Goal: Task Accomplishment & Management: Use online tool/utility

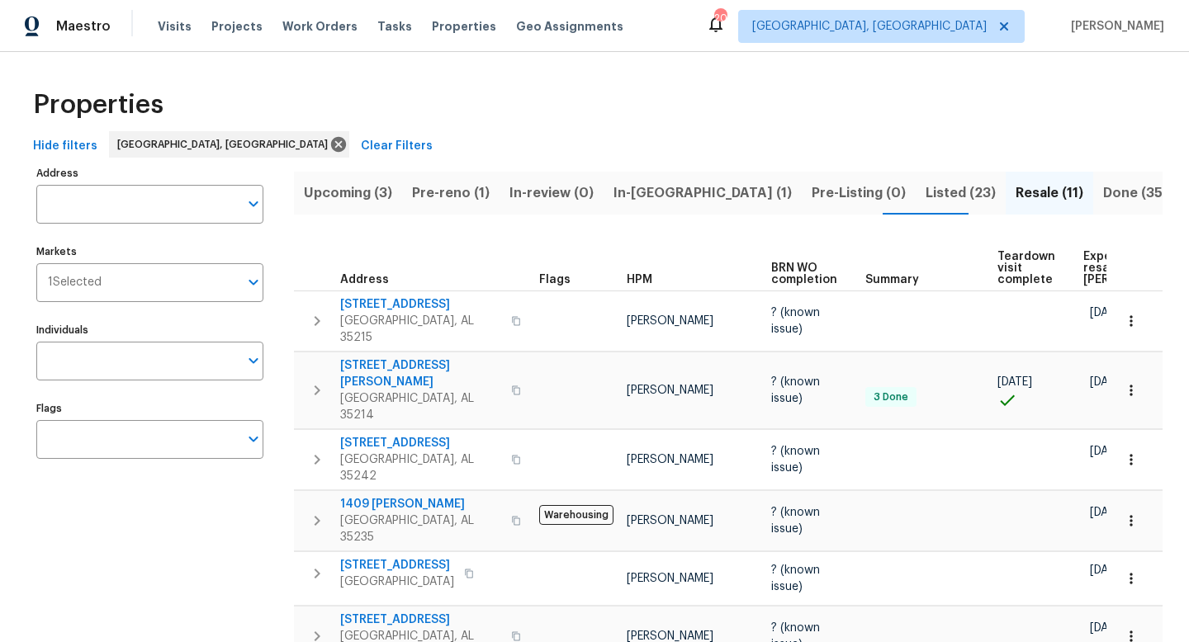
click at [926, 185] on span "Listed (23)" at bounding box center [961, 193] width 70 height 23
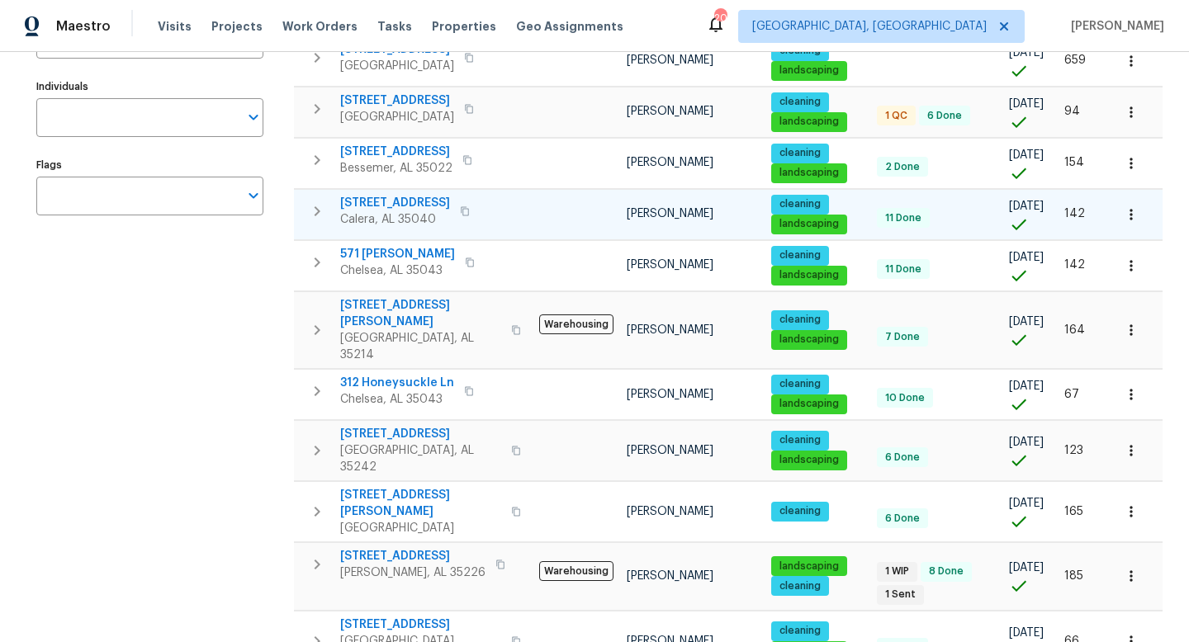
scroll to position [272, 0]
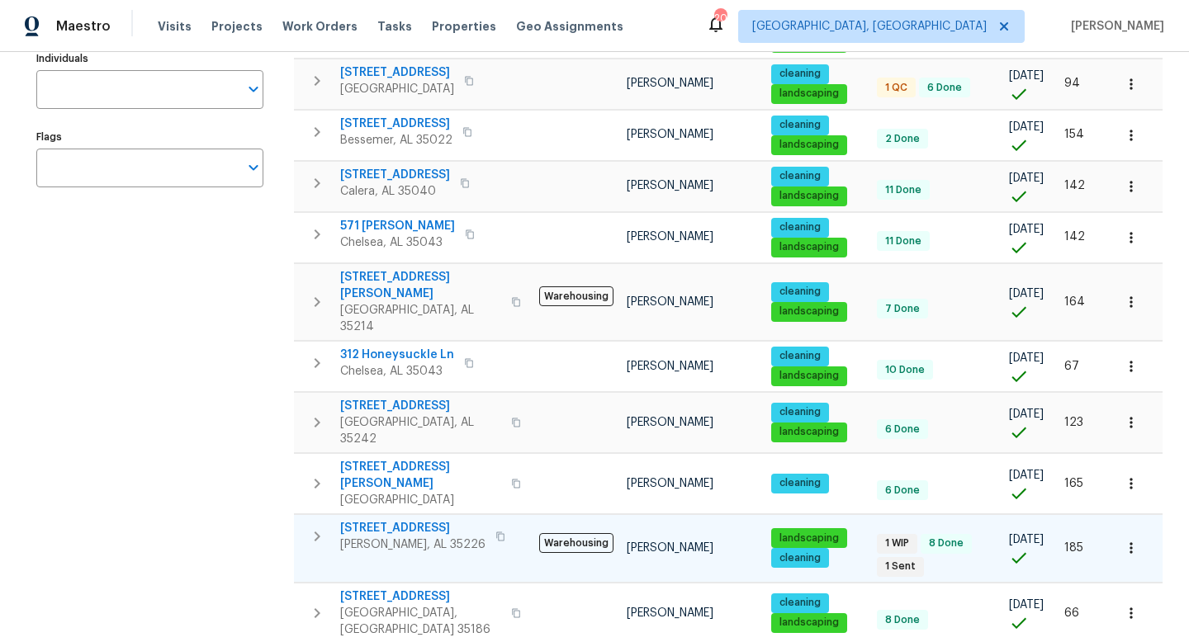
click at [388, 520] on span "1909 Wisterwood Dr" at bounding box center [412, 528] width 145 height 17
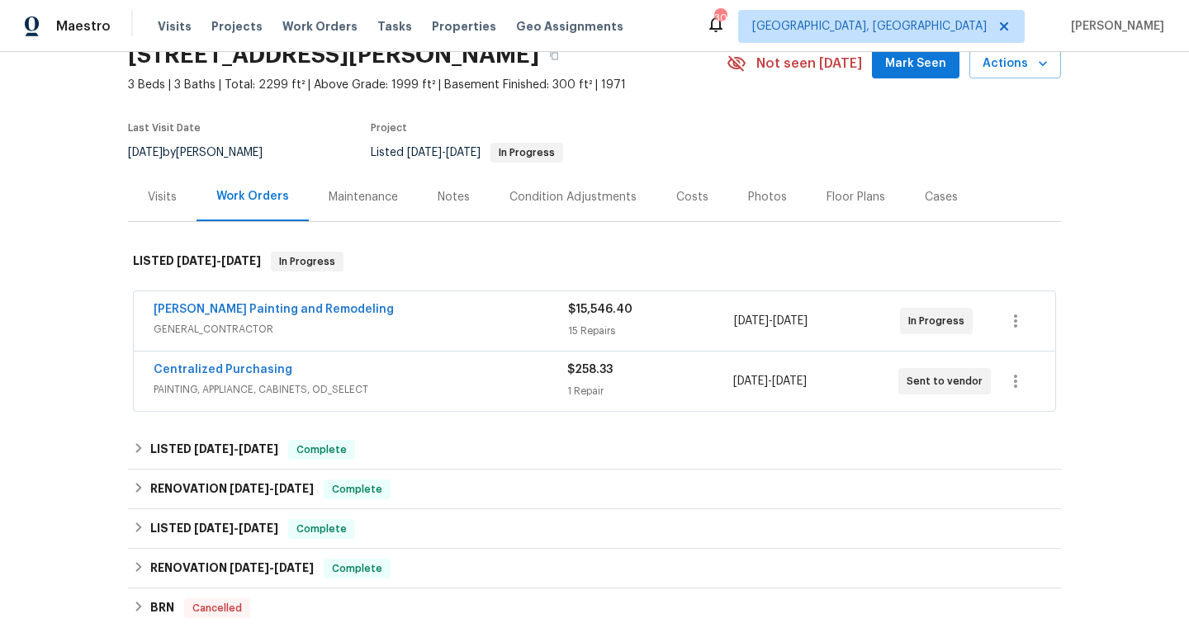
scroll to position [509, 0]
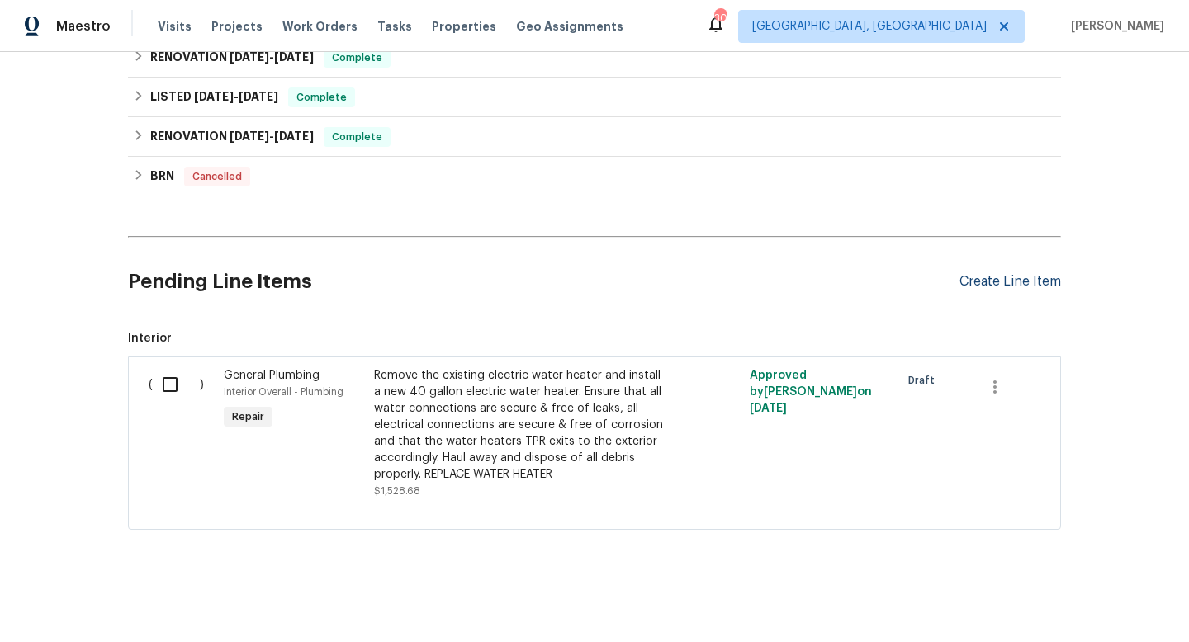
click at [983, 282] on div "Create Line Item" at bounding box center [1010, 282] width 102 height 16
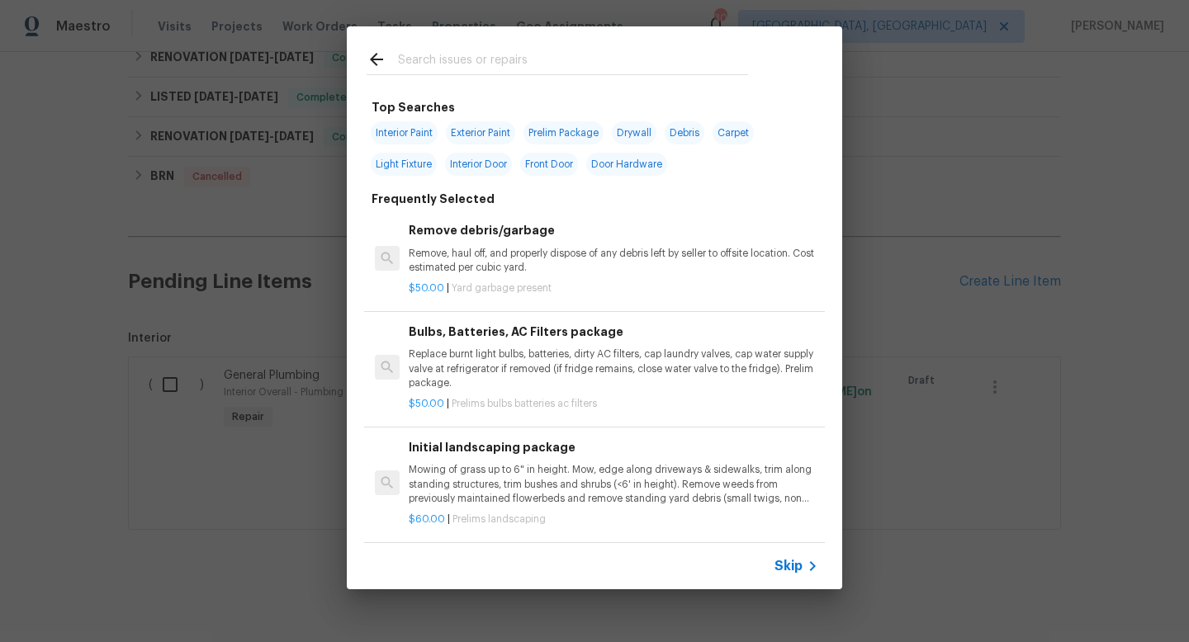
click at [535, 59] on input "text" at bounding box center [573, 62] width 350 height 25
type input "j"
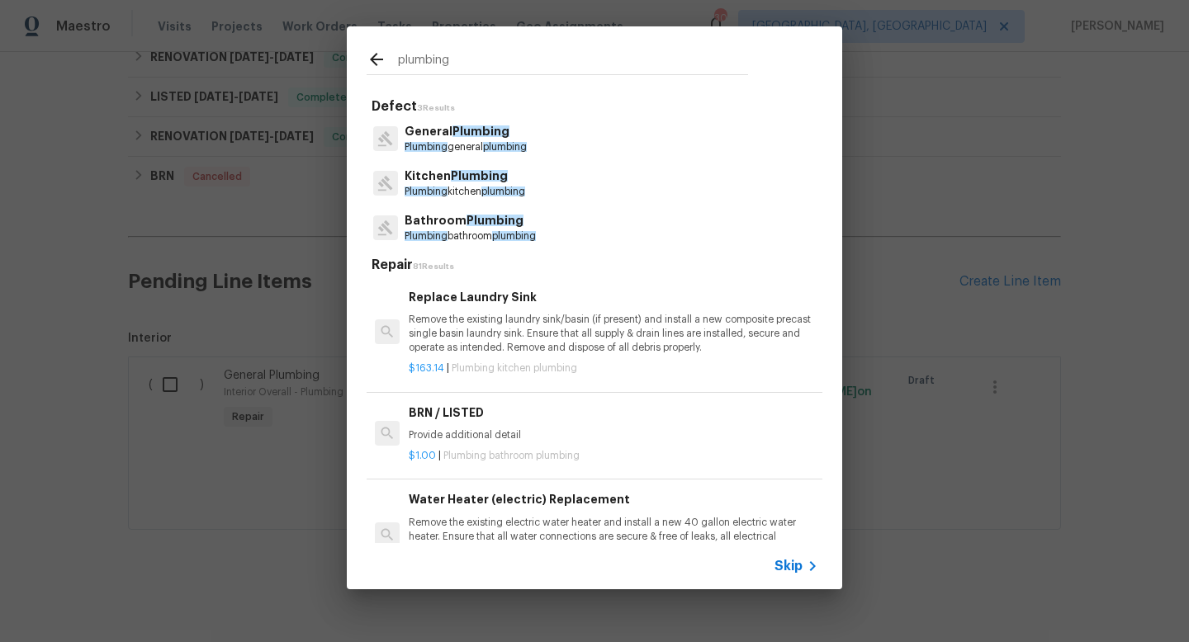
type input "plumbing"
click at [477, 140] on p "General Plumbing" at bounding box center [466, 131] width 122 height 17
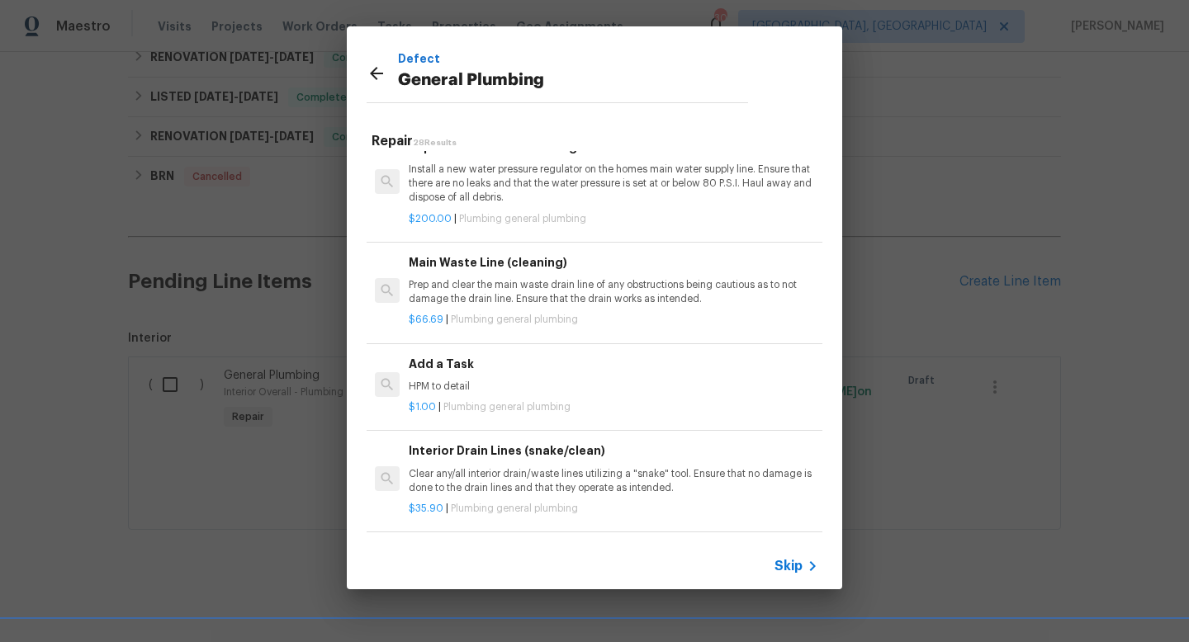
scroll to position [1782, 0]
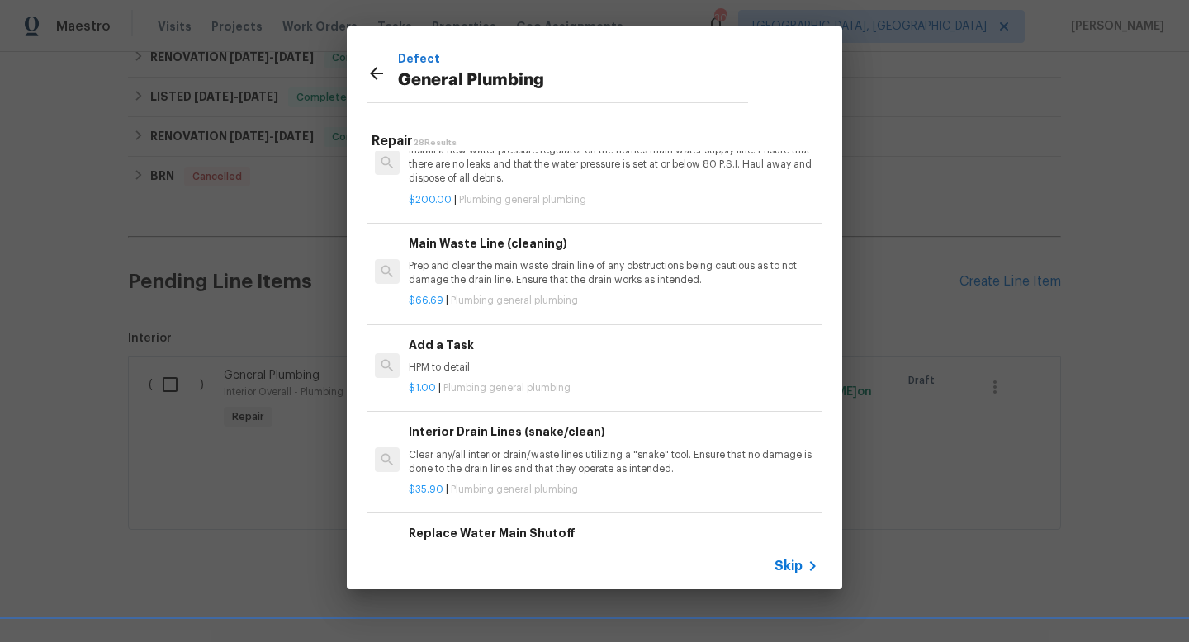
click at [438, 355] on div "Add a Task HPM to detail" at bounding box center [614, 356] width 410 height 40
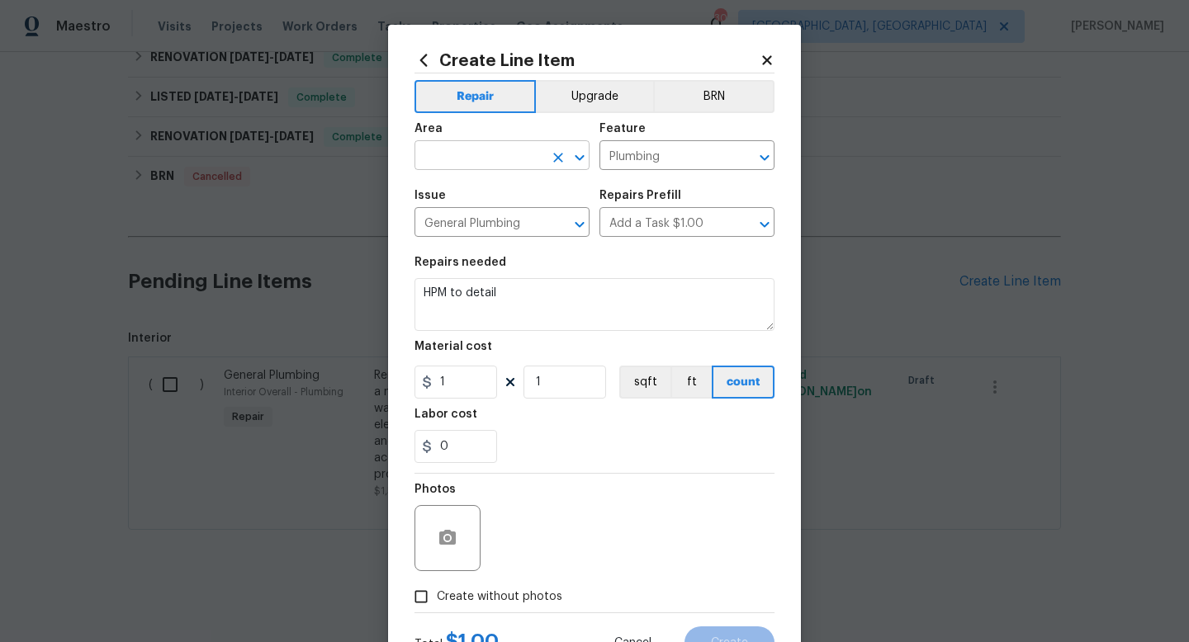
click at [474, 159] on input "text" at bounding box center [479, 157] width 129 height 26
click at [505, 221] on li "Interior Overall" at bounding box center [502, 221] width 175 height 27
type input "Interior Overall"
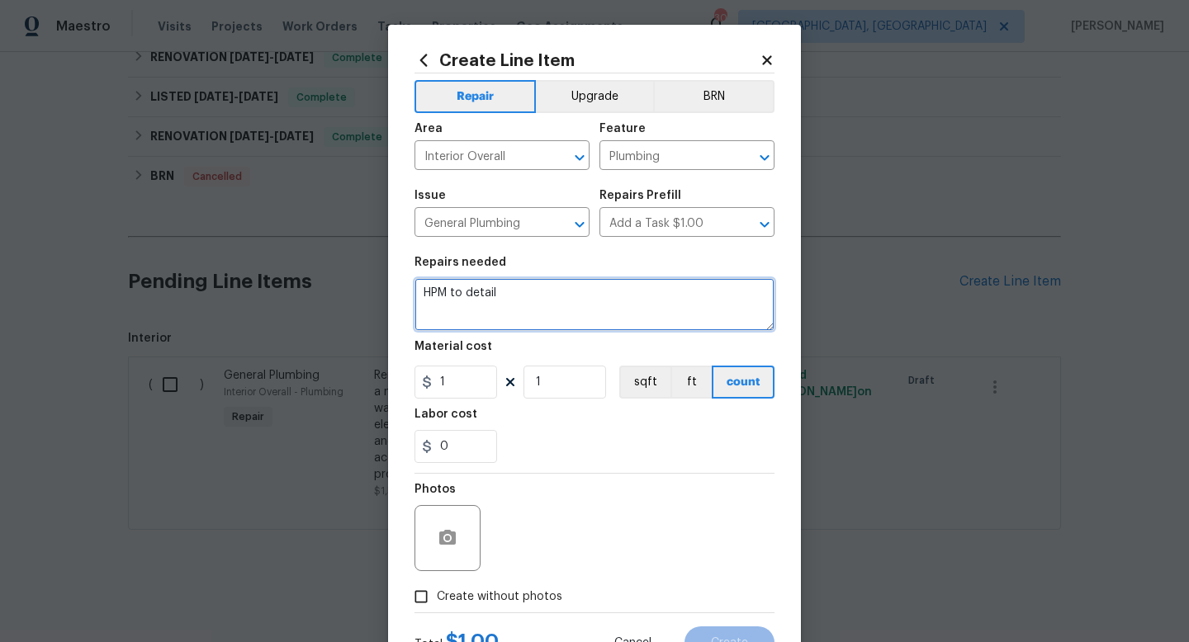
drag, startPoint x: 518, startPoint y: 303, endPoint x: 309, endPoint y: 290, distance: 209.3
click at [309, 290] on div "Create Line Item Repair Upgrade BRN Area Interior Overall ​ Feature Plumbing ​ …" at bounding box center [594, 321] width 1189 height 642
type textarea "R"
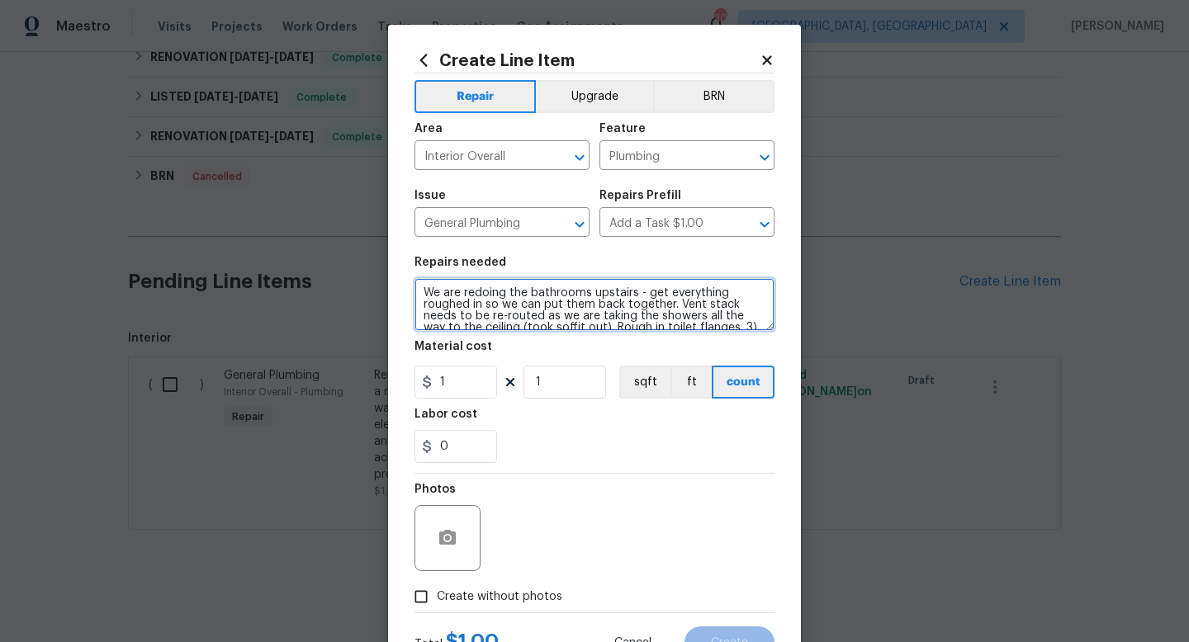
scroll to position [1, 0]
click at [675, 301] on textarea "We are redoing the bathrooms upstairs - get everything roughed in so we can put…" at bounding box center [595, 304] width 360 height 53
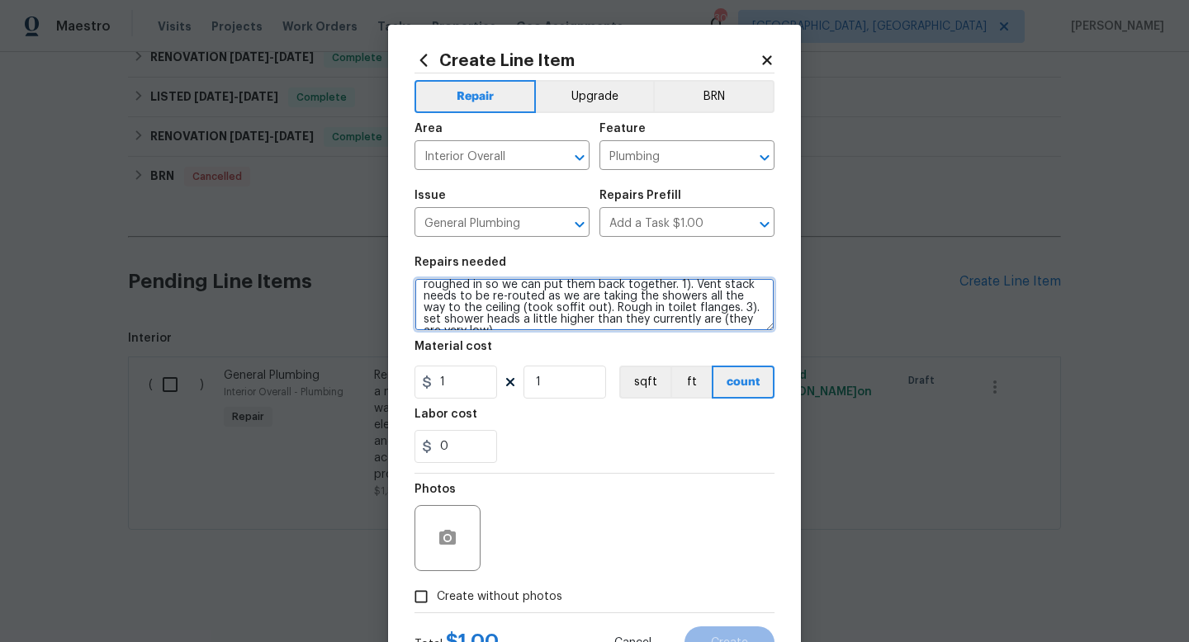
click at [585, 310] on textarea "We are redoing the bathrooms upstairs - get everything roughed in so we can put…" at bounding box center [595, 304] width 360 height 53
click at [493, 323] on textarea "We are redoing the bathrooms upstairs - get everything roughed in so we can put…" at bounding box center [595, 304] width 360 height 53
type textarea "We are redoing the bathrooms upstairs - get everything roughed in so we can put…"
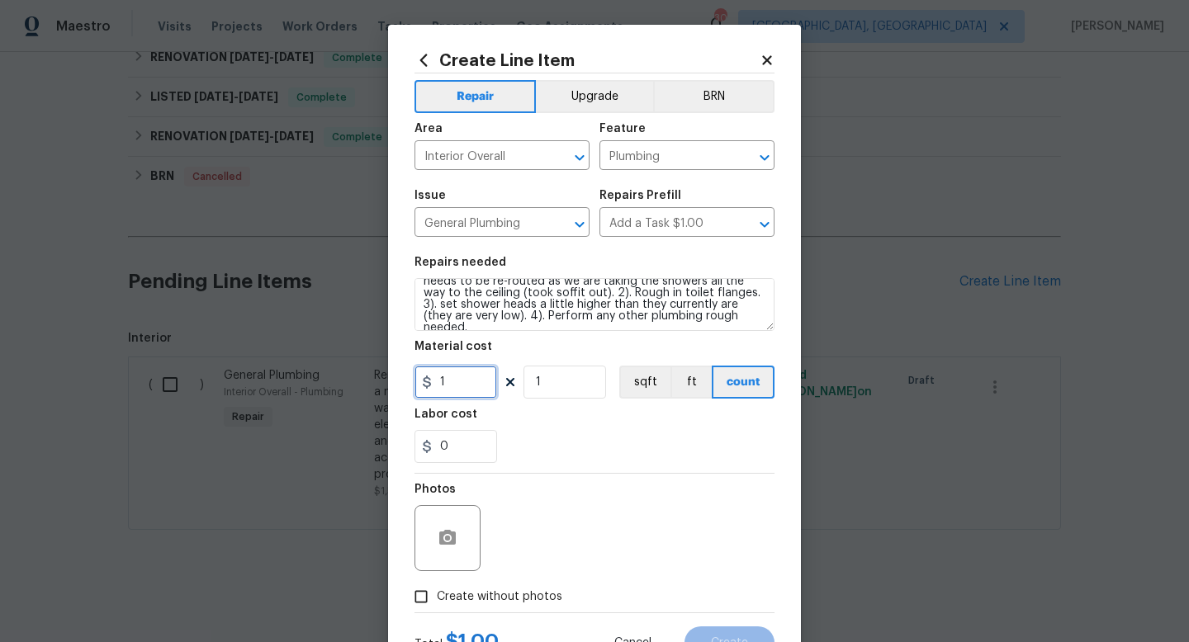
click at [462, 390] on input "1" at bounding box center [456, 382] width 83 height 33
type input "75"
click at [566, 566] on div "Photos" at bounding box center [595, 527] width 360 height 107
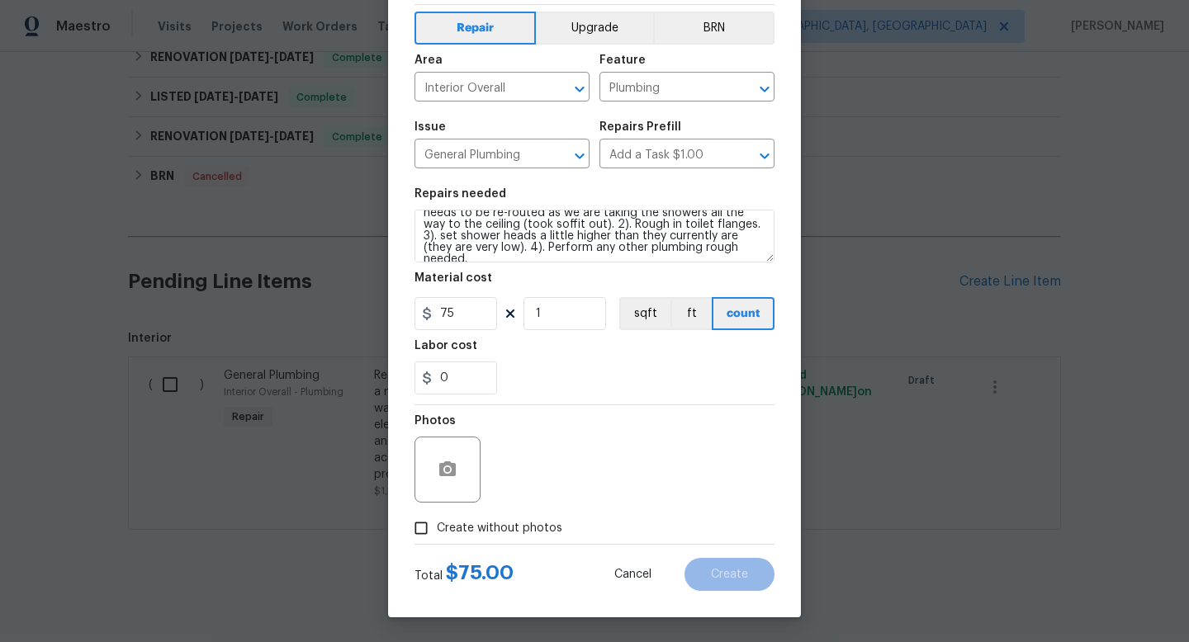
click at [524, 521] on span "Create without photos" at bounding box center [500, 528] width 126 height 17
click at [437, 521] on input "Create without photos" at bounding box center [420, 528] width 31 height 31
checkbox input "true"
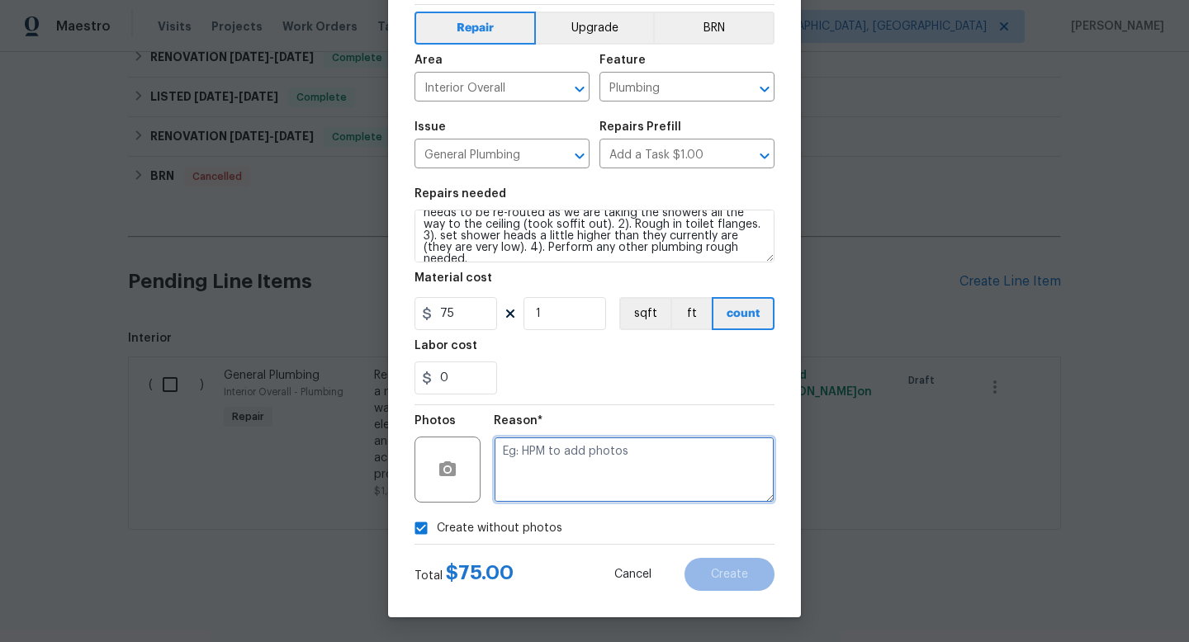
click at [637, 471] on textarea at bounding box center [634, 470] width 281 height 66
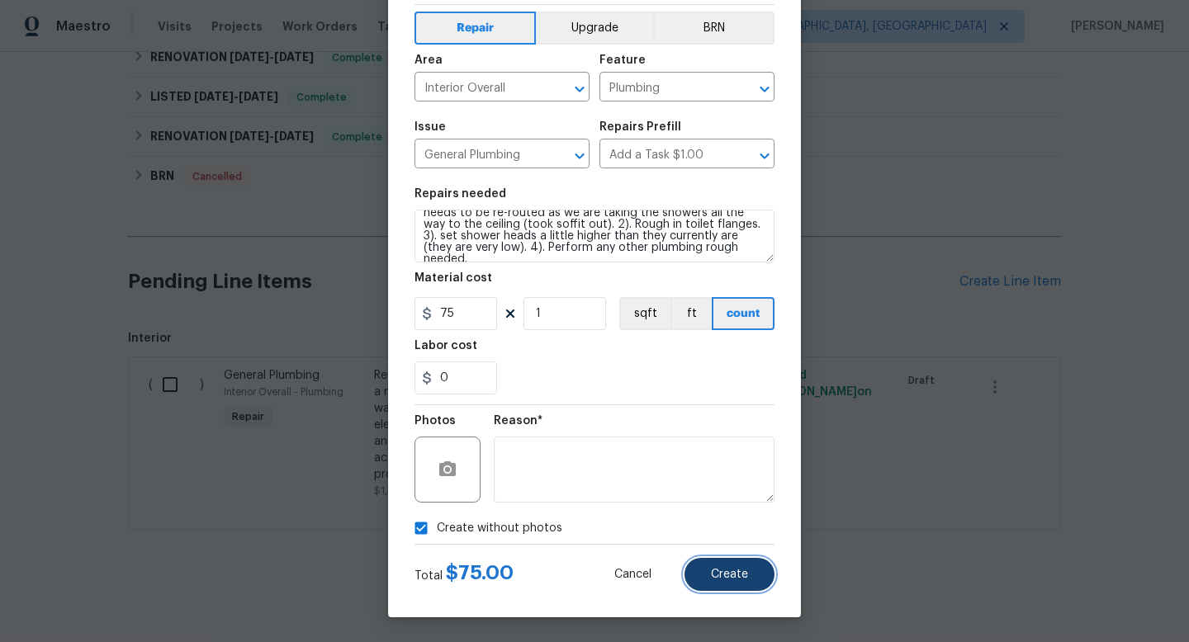
click at [718, 566] on button "Create" at bounding box center [730, 574] width 90 height 33
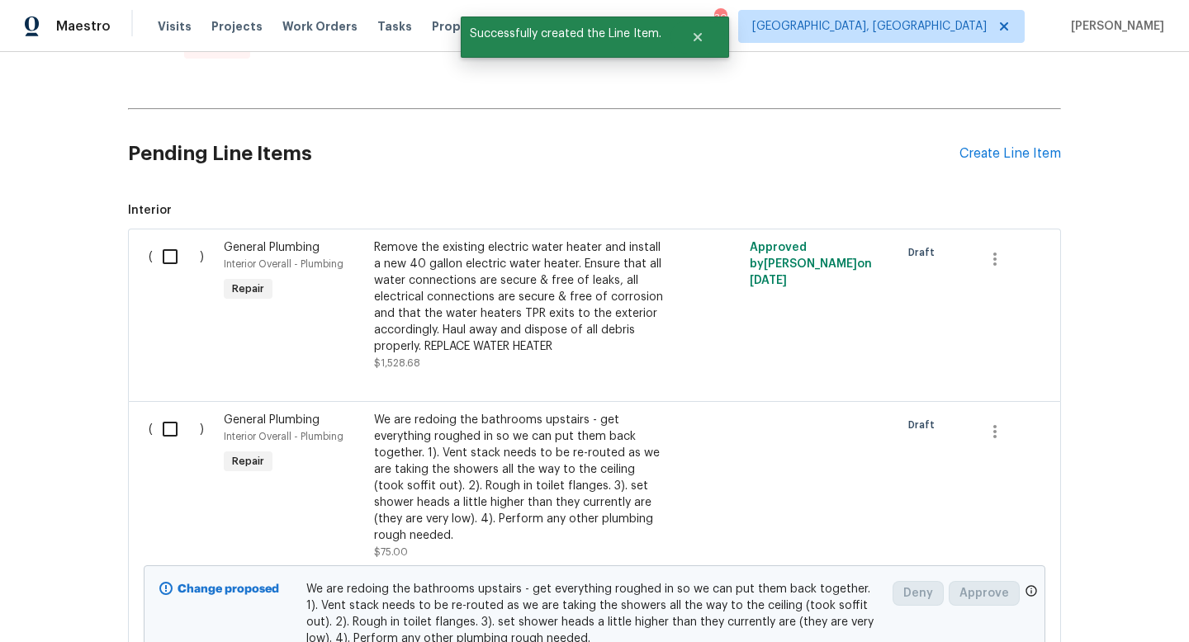
scroll to position [643, 0]
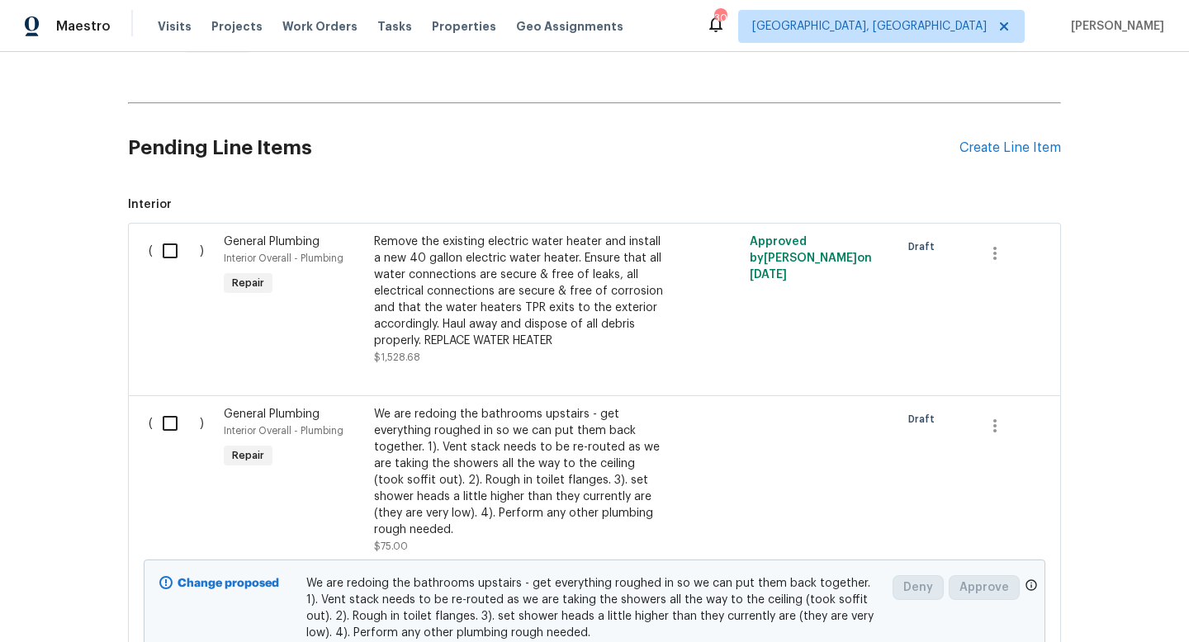
click at [170, 420] on input "checkbox" at bounding box center [176, 423] width 47 height 35
checkbox input "true"
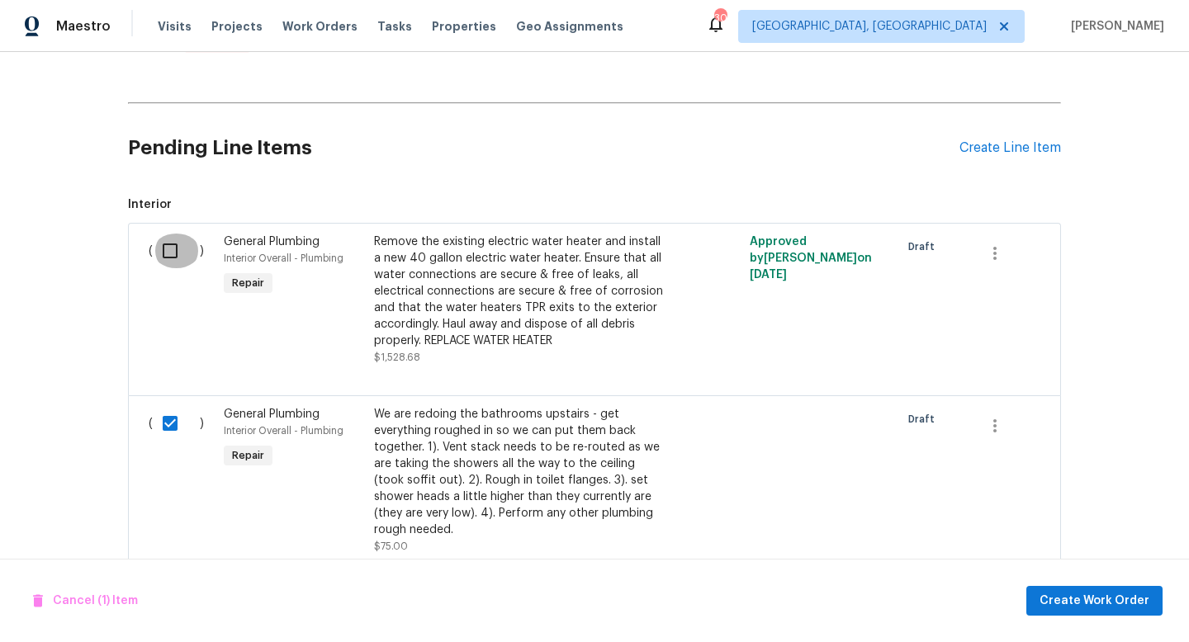
click at [169, 248] on input "checkbox" at bounding box center [176, 251] width 47 height 35
click at [1070, 602] on span "Create Work Order" at bounding box center [1095, 601] width 110 height 21
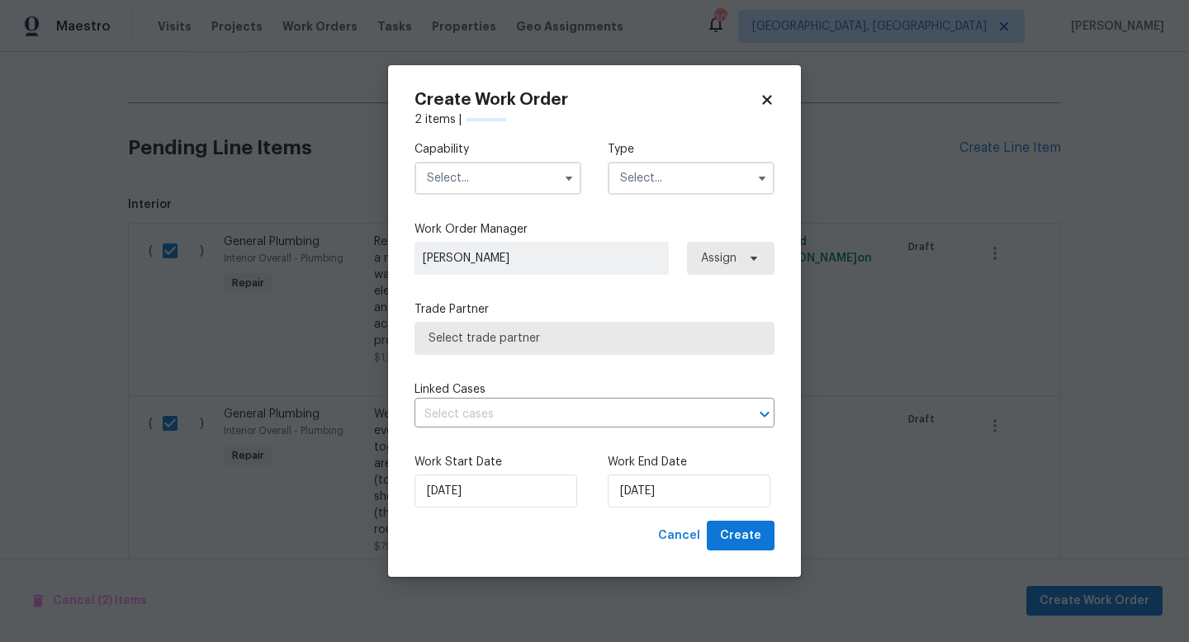
checkbox input "false"
click at [508, 173] on input "text" at bounding box center [498, 178] width 167 height 33
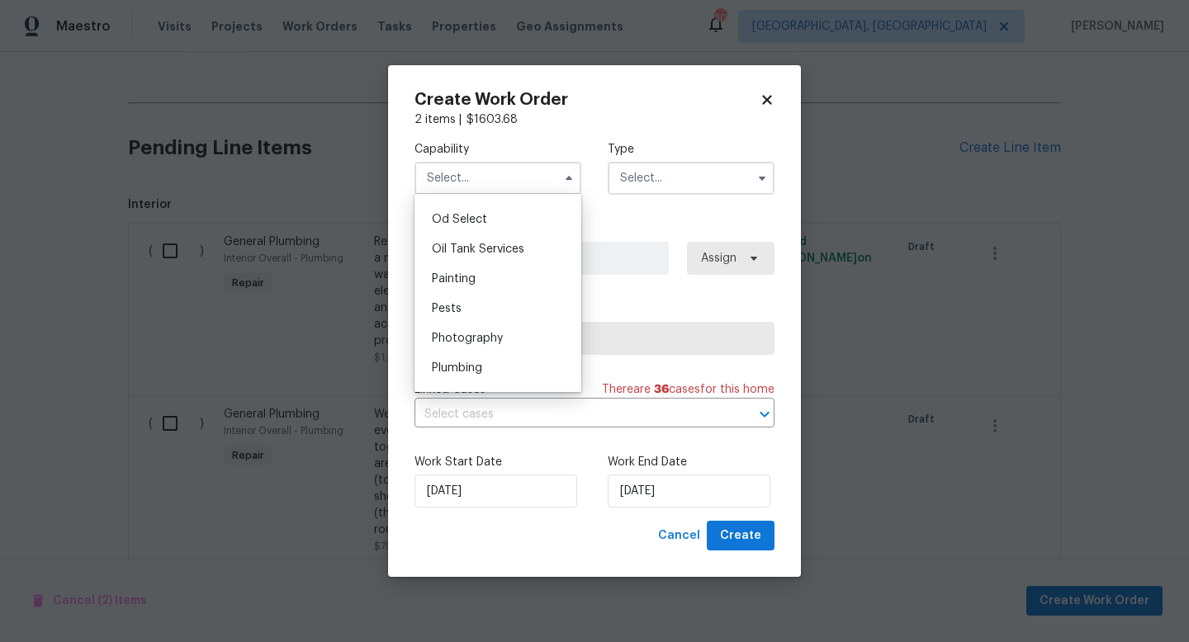
scroll to position [1324, 0]
click at [482, 362] on span "Plumbing" at bounding box center [457, 366] width 50 height 12
type input "Plumbing"
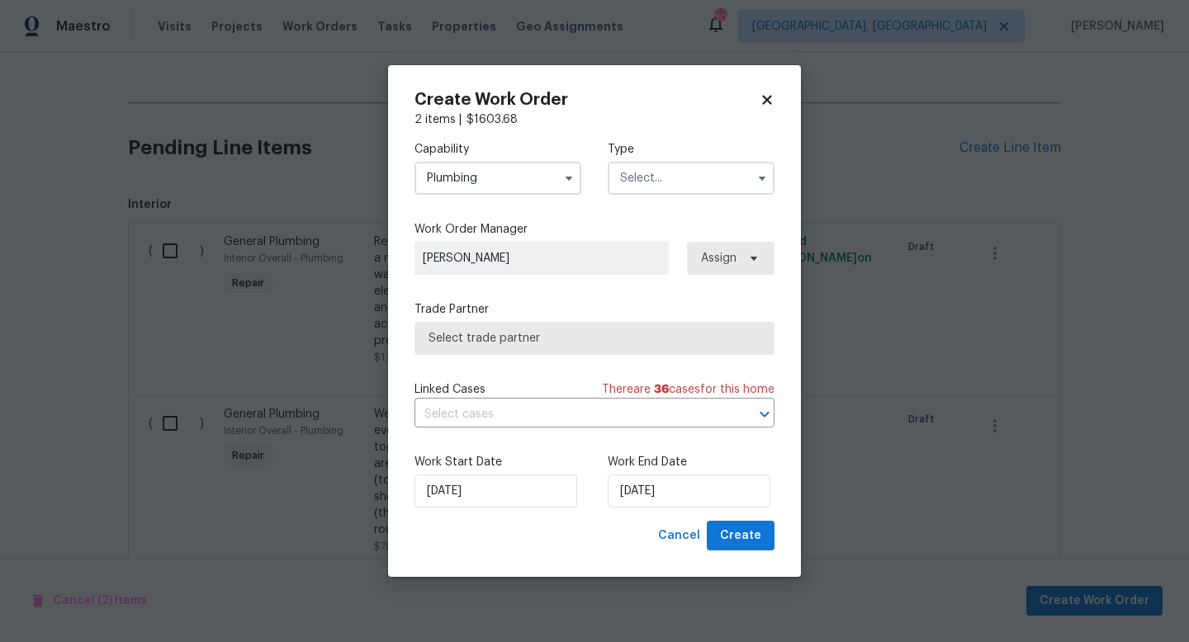
click at [652, 172] on input "text" at bounding box center [691, 178] width 167 height 33
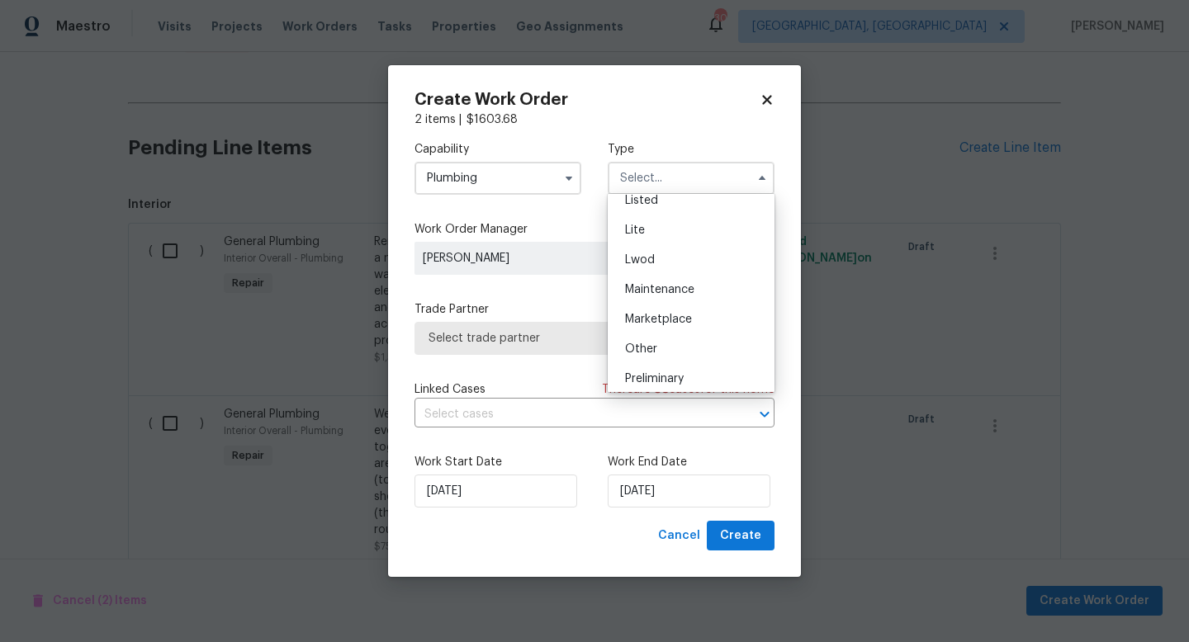
scroll to position [187, 0]
click at [639, 206] on span "Listed" at bounding box center [641, 205] width 33 height 12
type input "Listed"
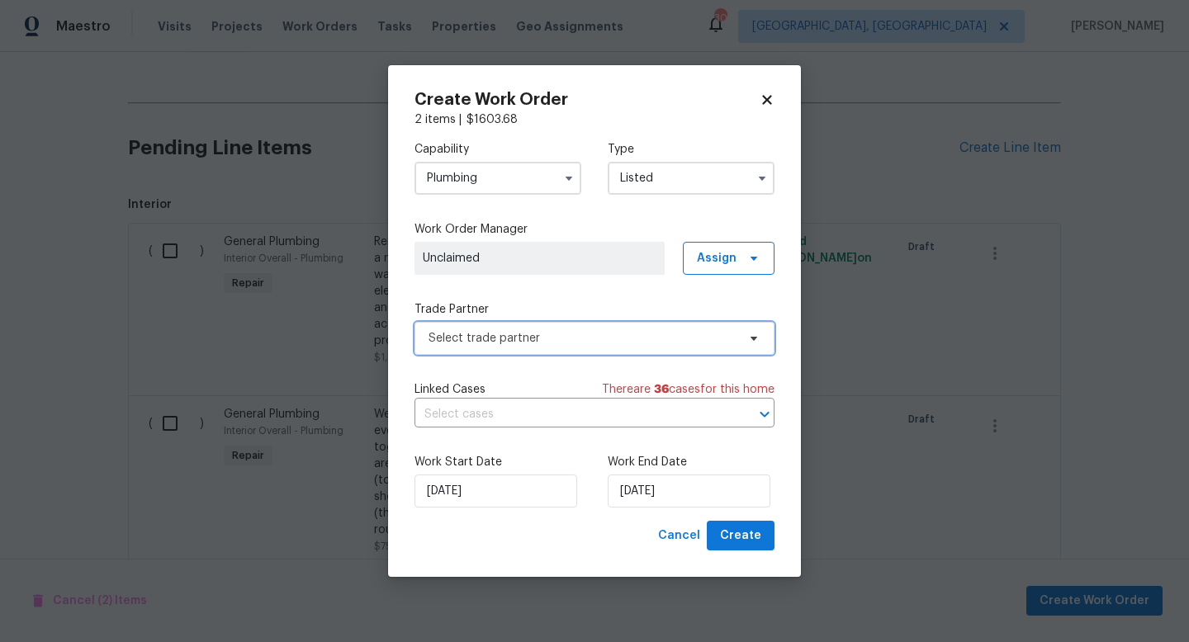
click at [614, 339] on span "Select trade partner" at bounding box center [583, 338] width 308 height 17
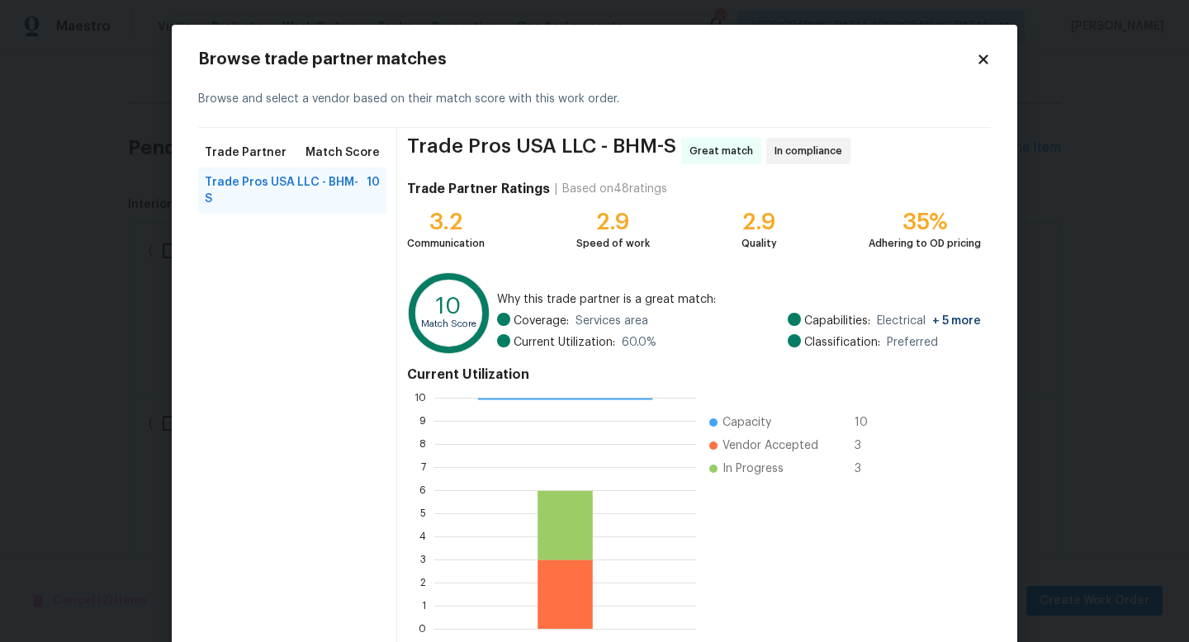
scroll to position [86, 0]
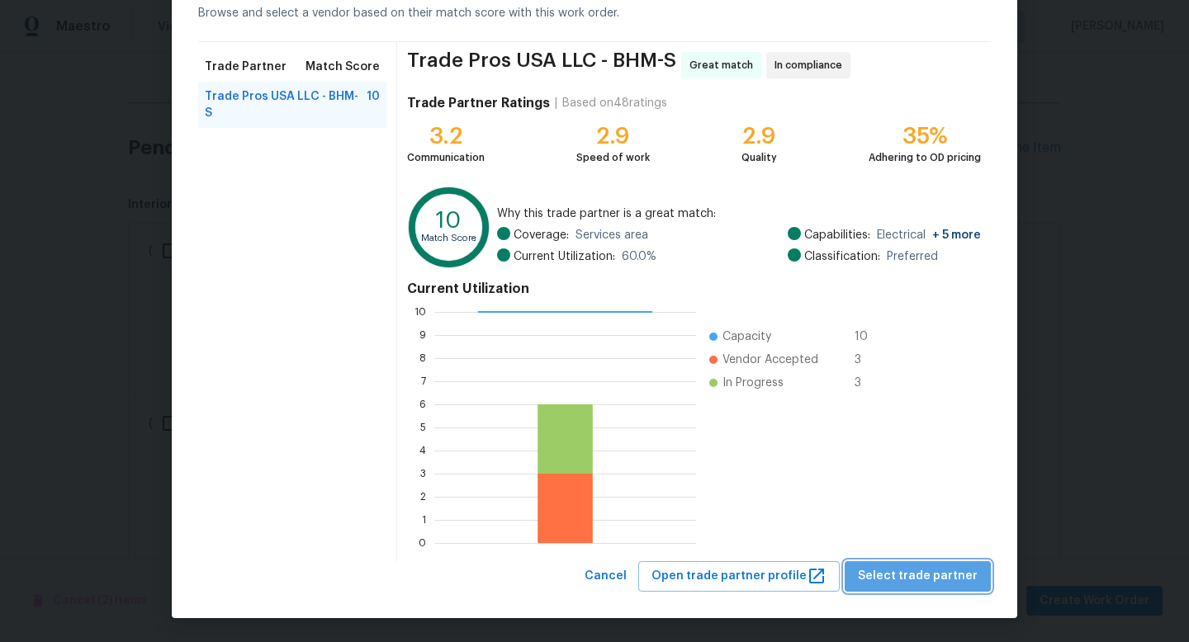
click at [959, 580] on span "Select trade partner" at bounding box center [918, 576] width 120 height 21
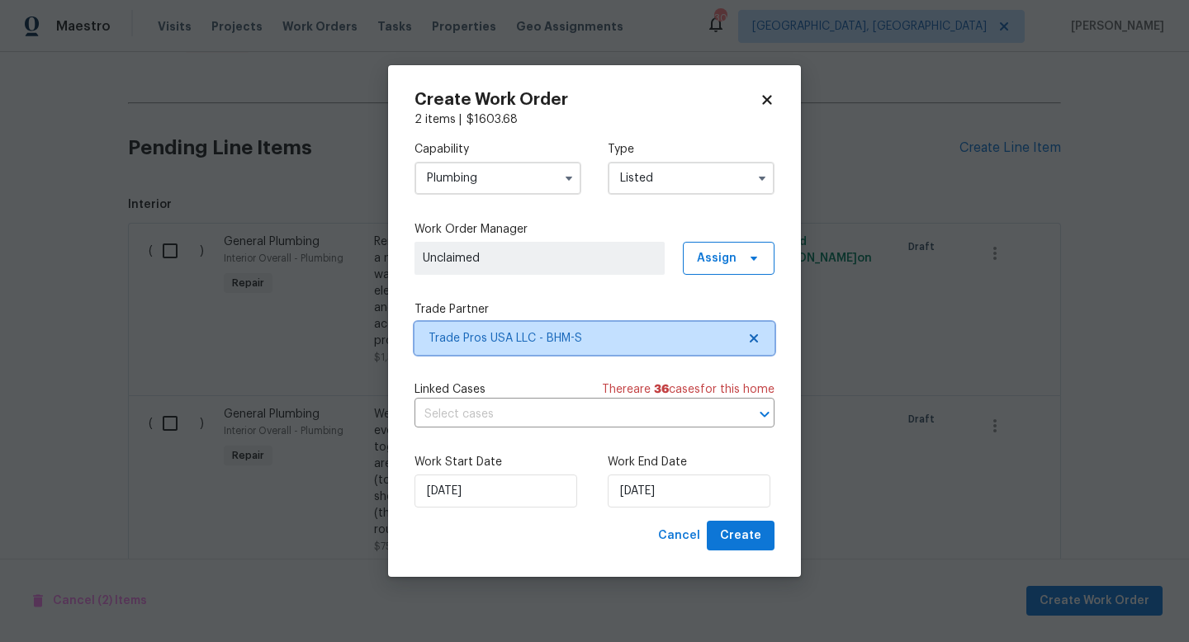
scroll to position [0, 0]
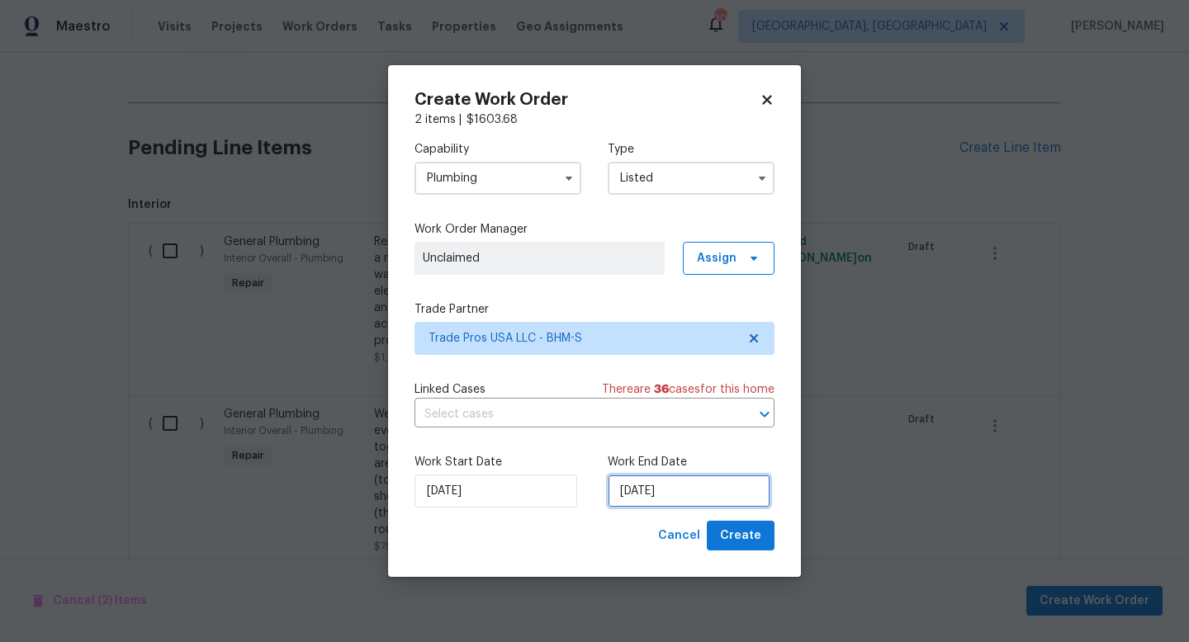
click at [678, 491] on input "[DATE]" at bounding box center [689, 491] width 163 height 33
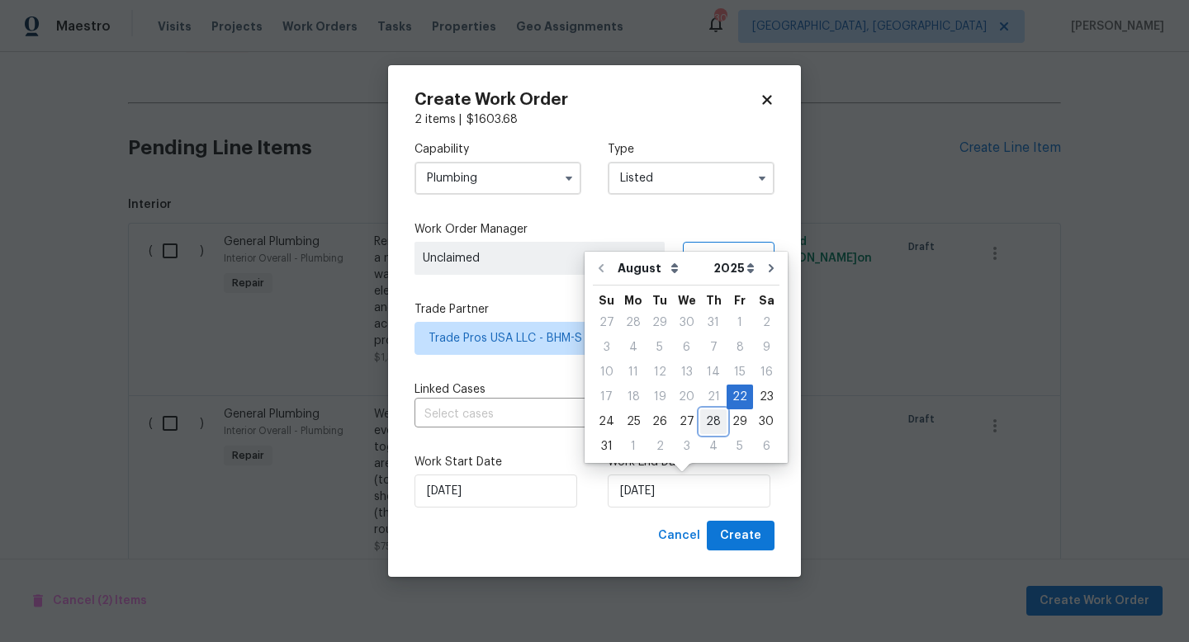
click at [709, 420] on div "28" at bounding box center [713, 421] width 26 height 23
type input "[DATE]"
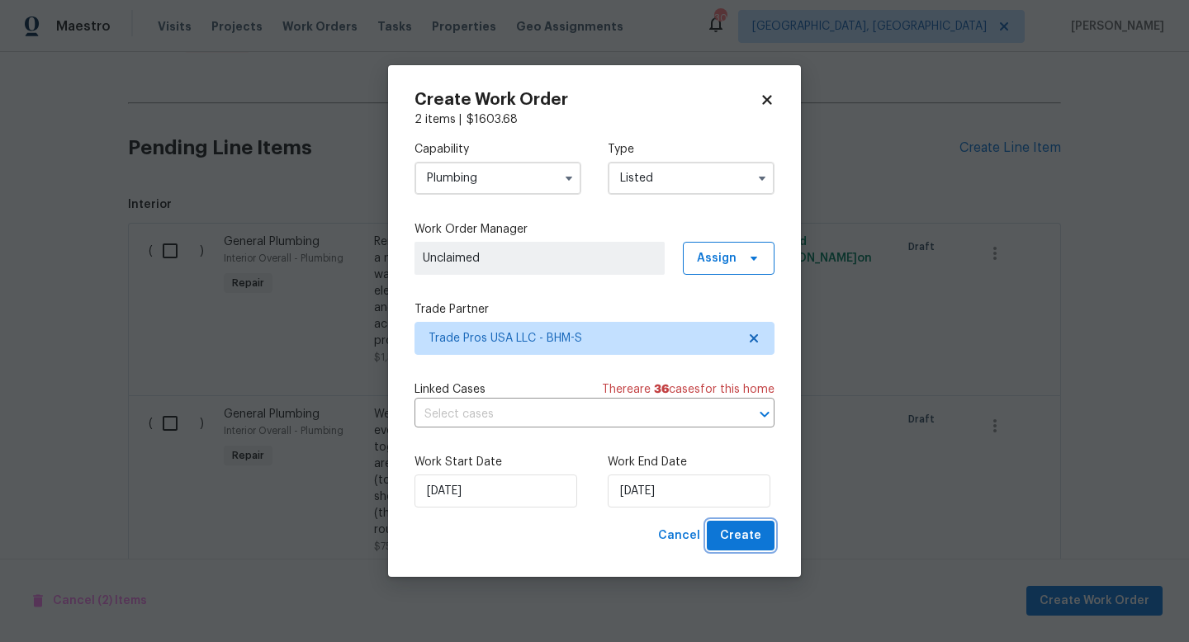
click at [757, 540] on span "Create" at bounding box center [740, 536] width 41 height 21
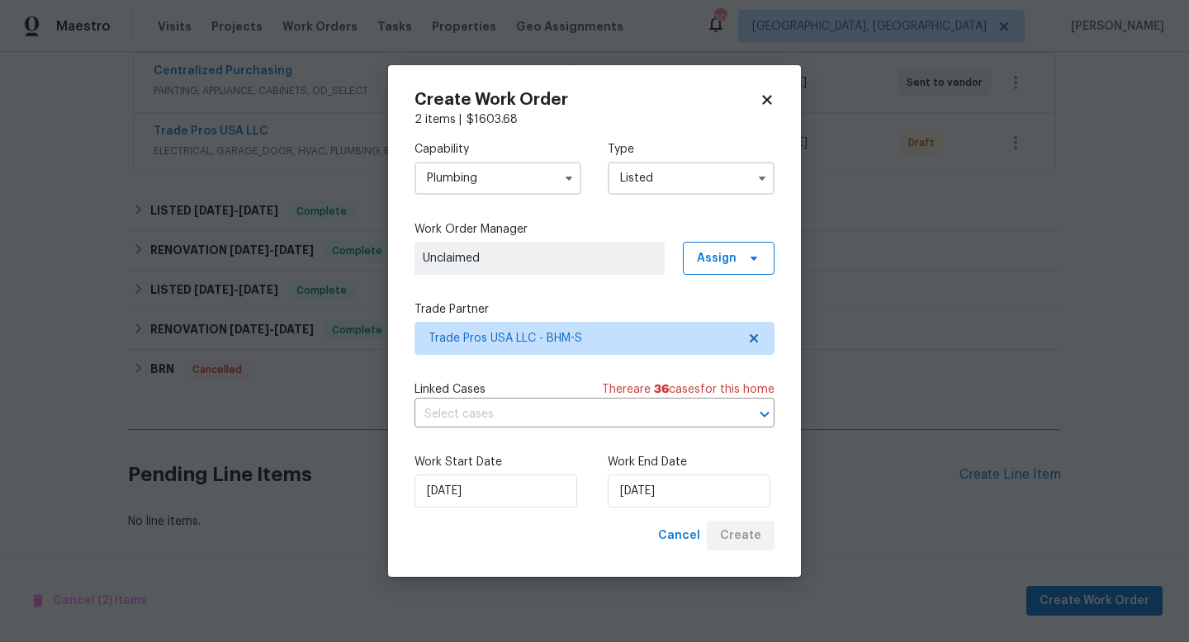
scroll to position [377, 0]
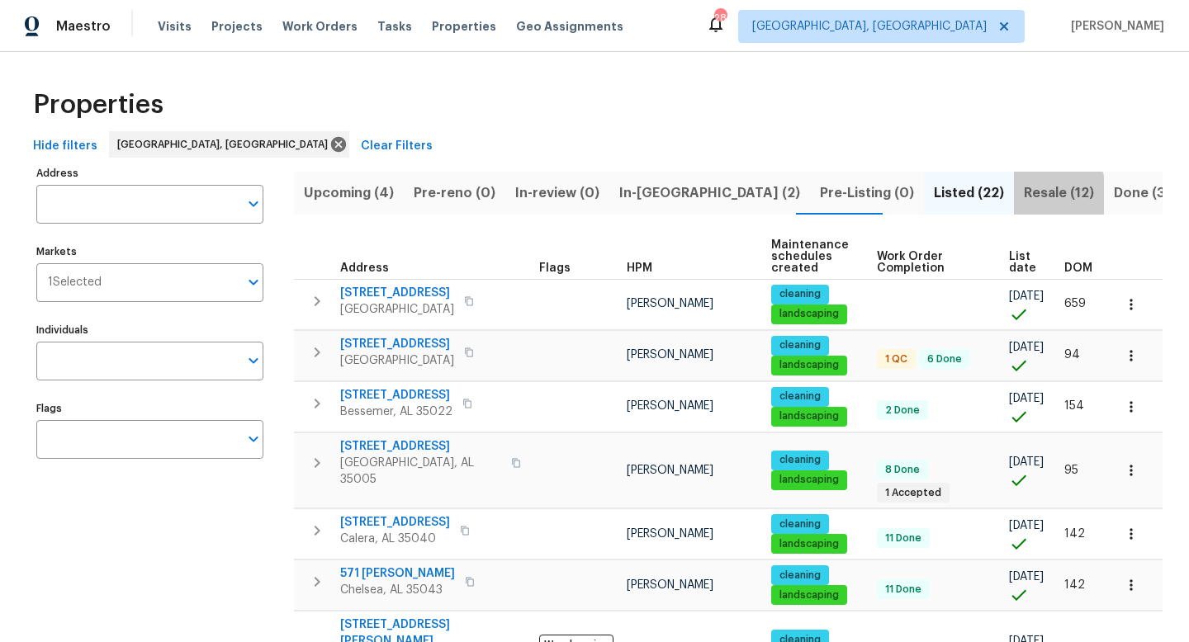
click at [1024, 198] on span "Resale (12)" at bounding box center [1059, 193] width 70 height 23
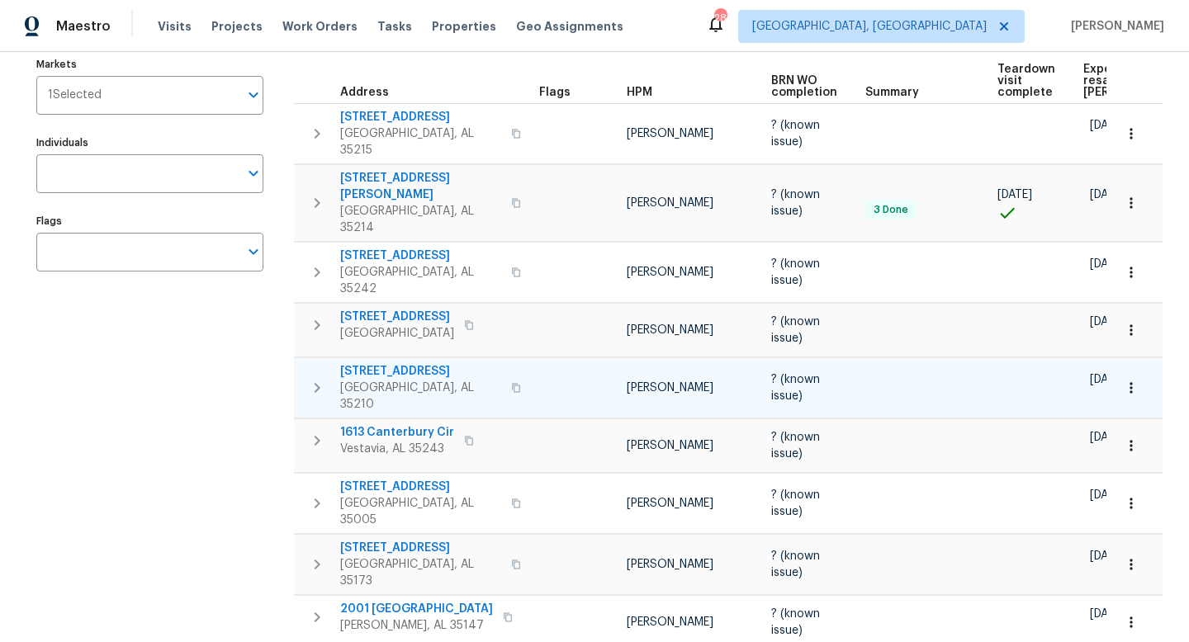
scroll to position [187, 0]
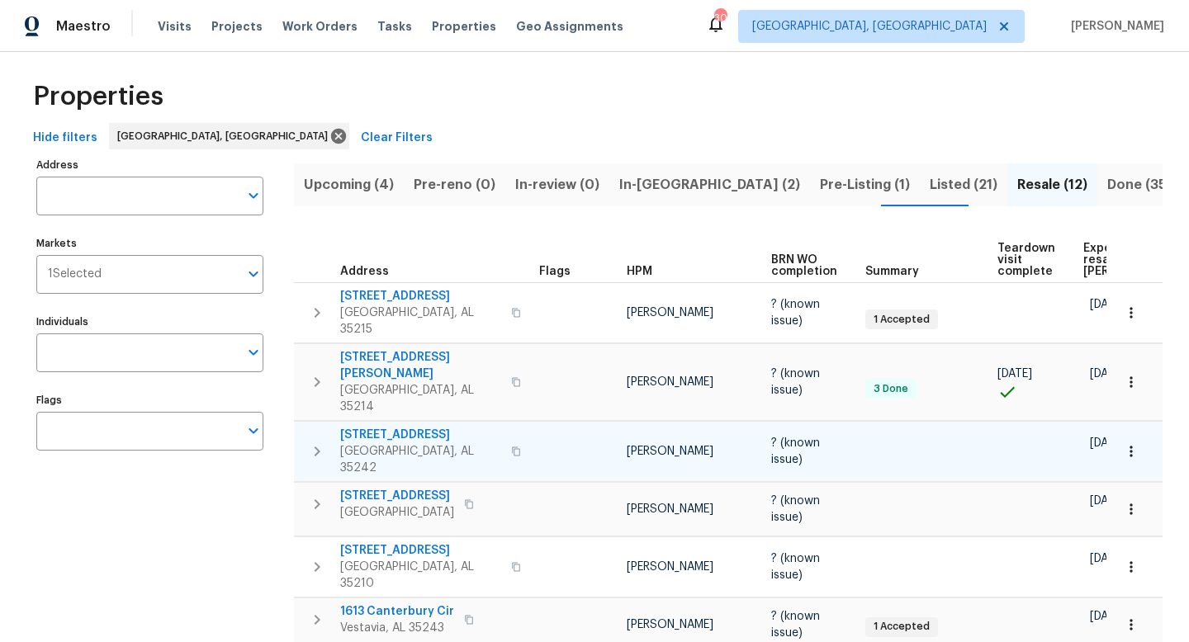
scroll to position [6, 0]
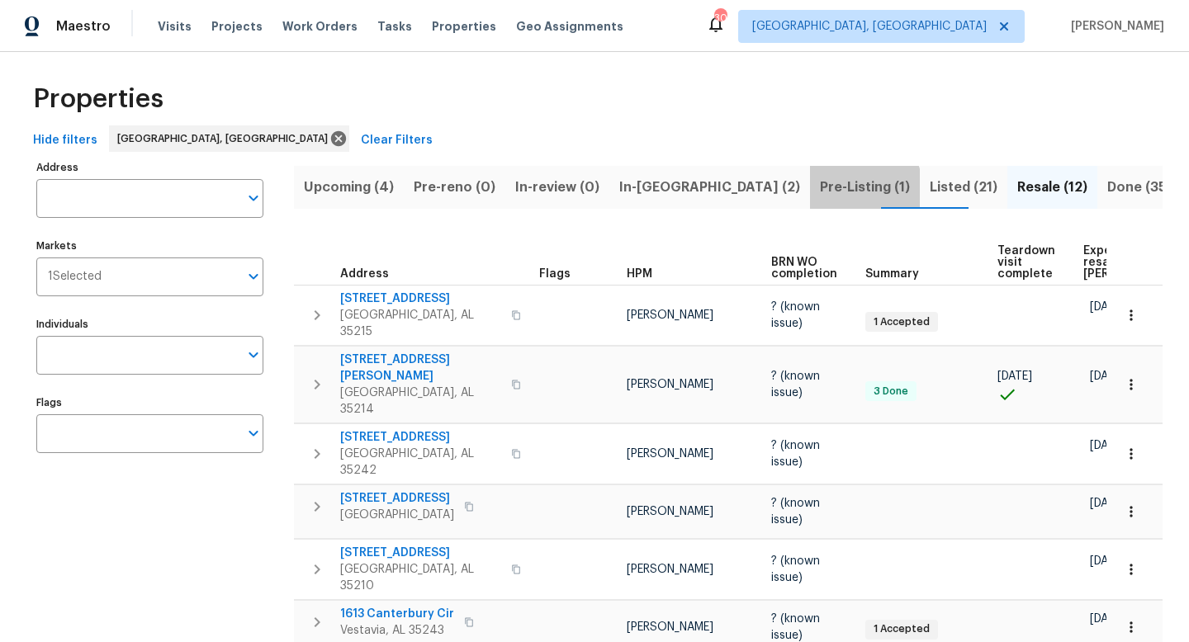
click at [820, 188] on span "Pre-Listing (1)" at bounding box center [865, 187] width 90 height 23
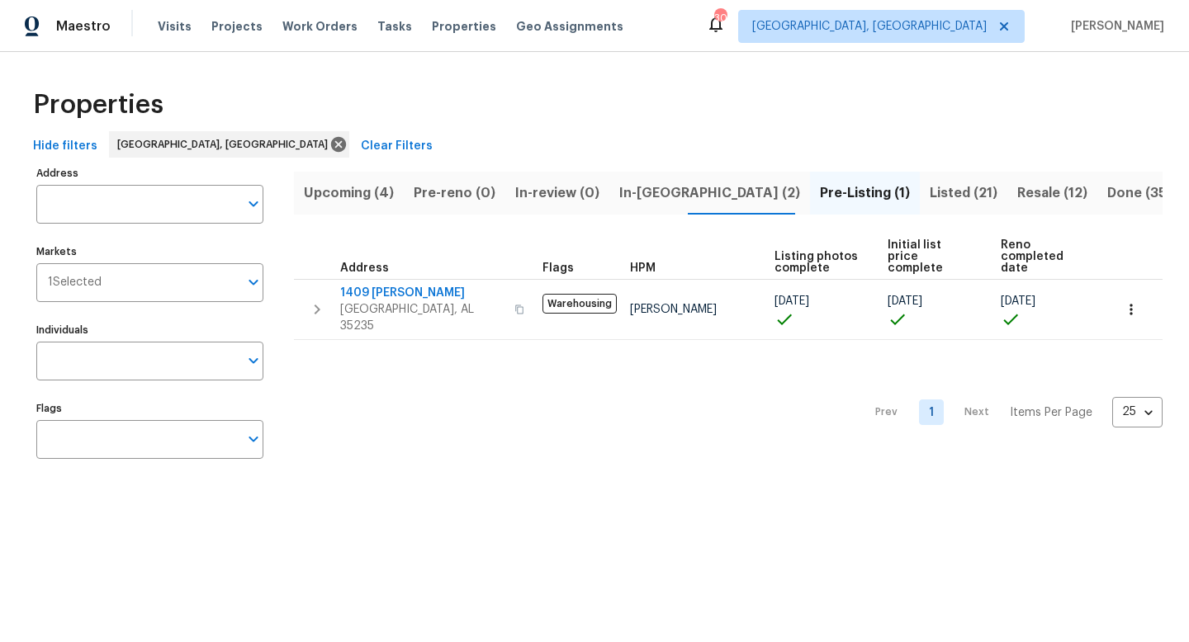
click at [1017, 192] on span "Resale (12)" at bounding box center [1052, 193] width 70 height 23
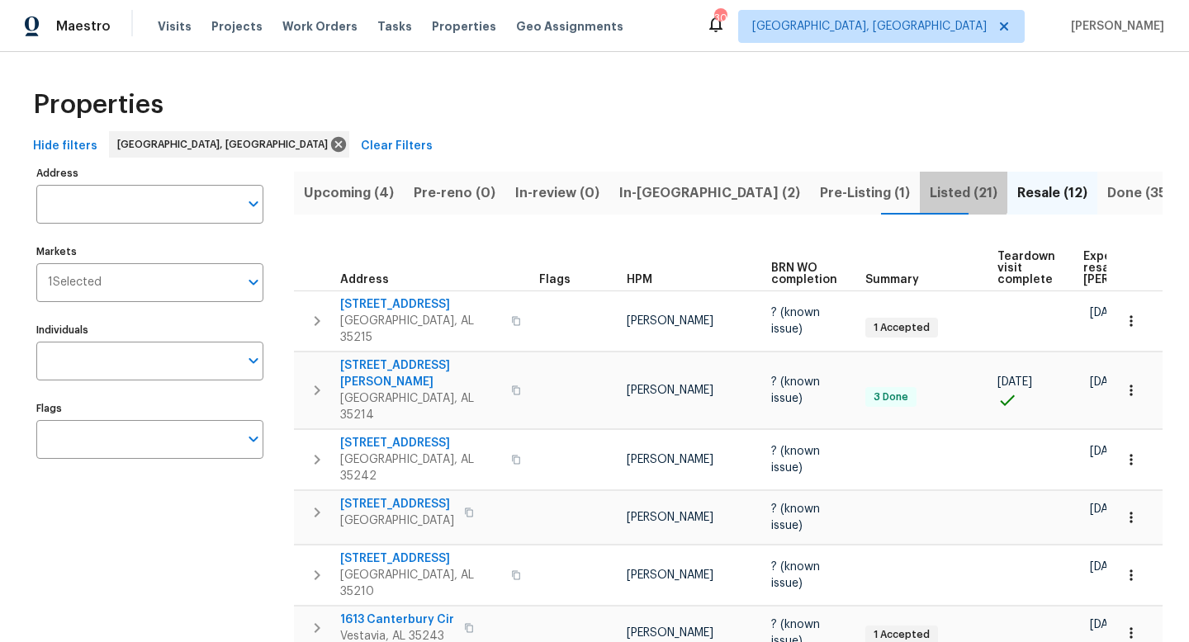
click at [930, 187] on span "Listed (21)" at bounding box center [964, 193] width 68 height 23
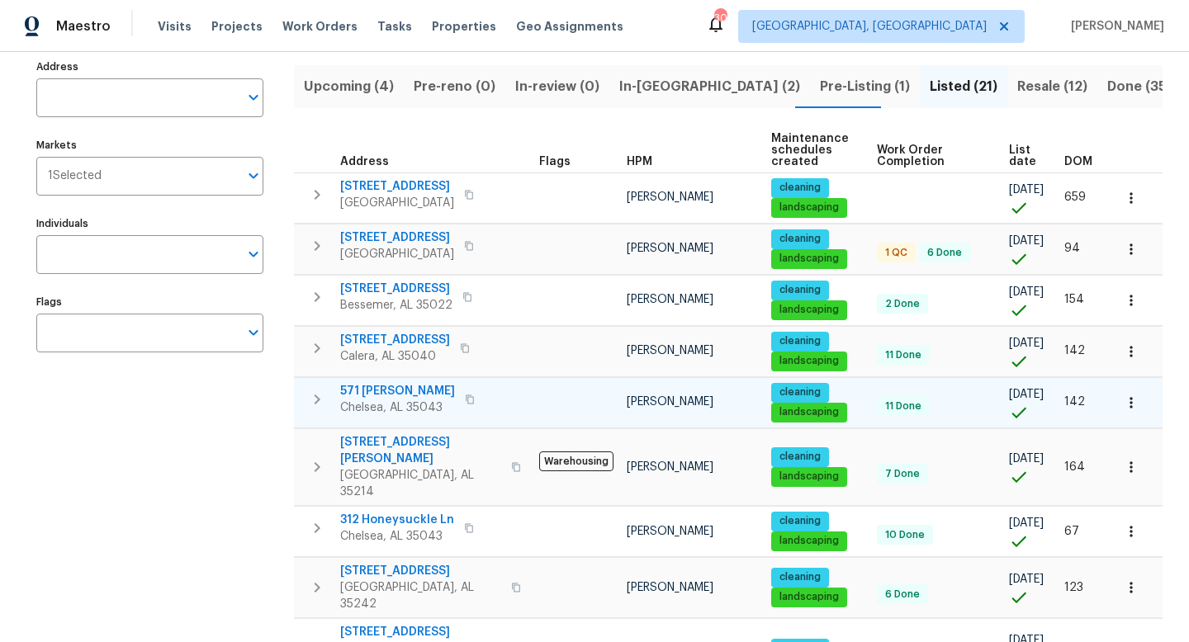
scroll to position [103, 0]
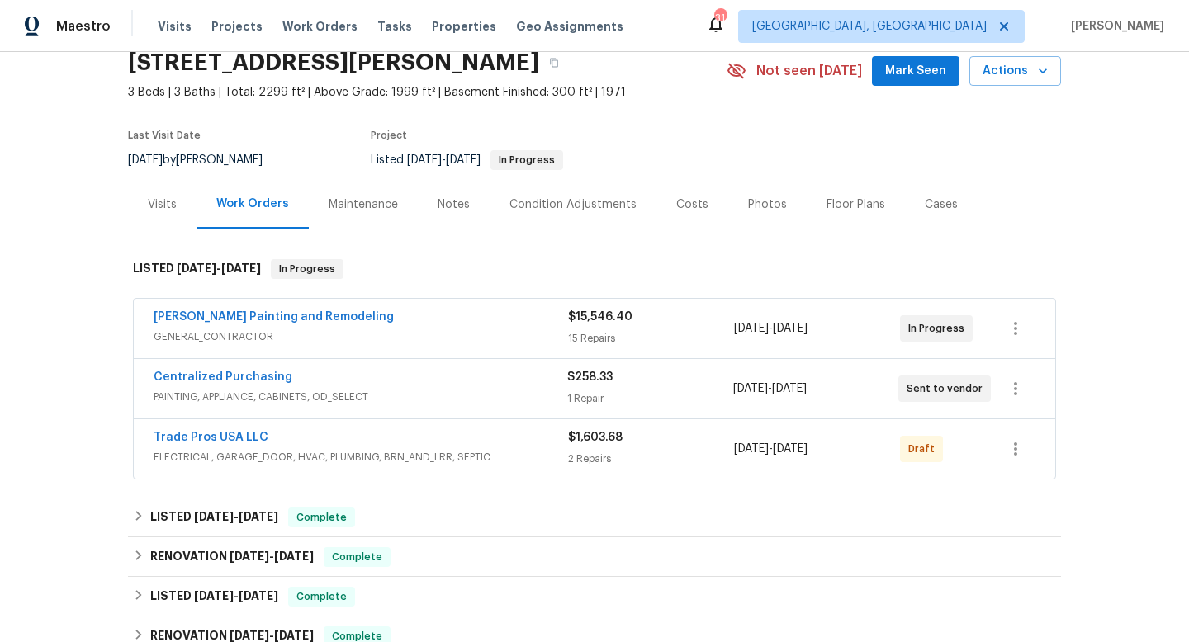
scroll to position [88, 0]
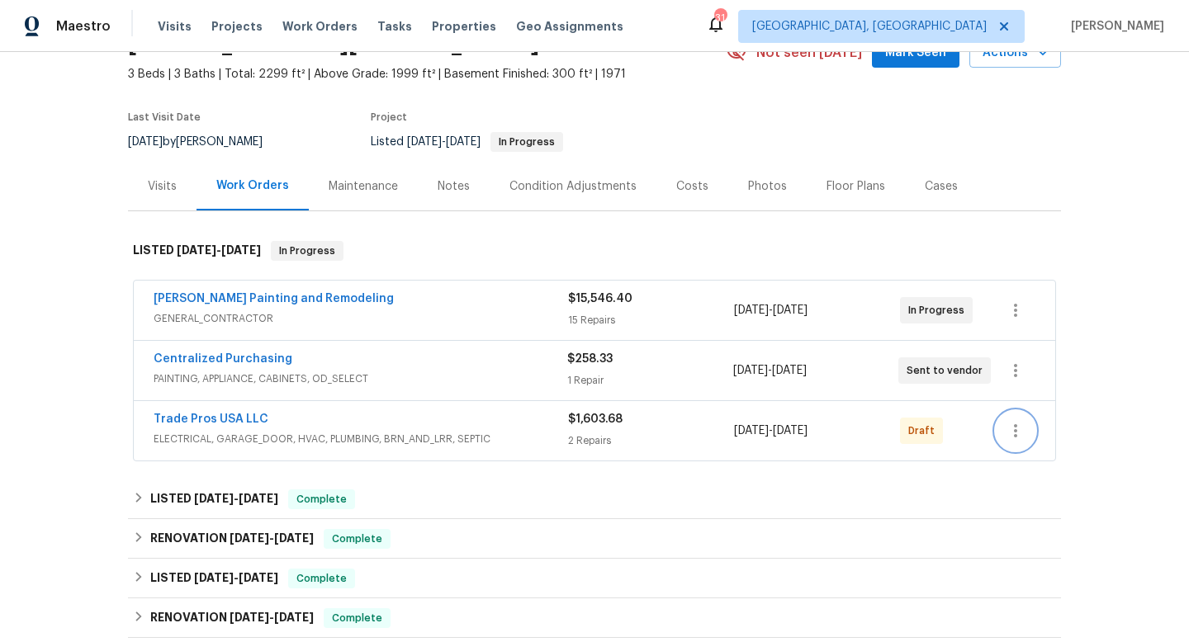
click at [1021, 440] on icon "button" at bounding box center [1016, 431] width 20 height 20
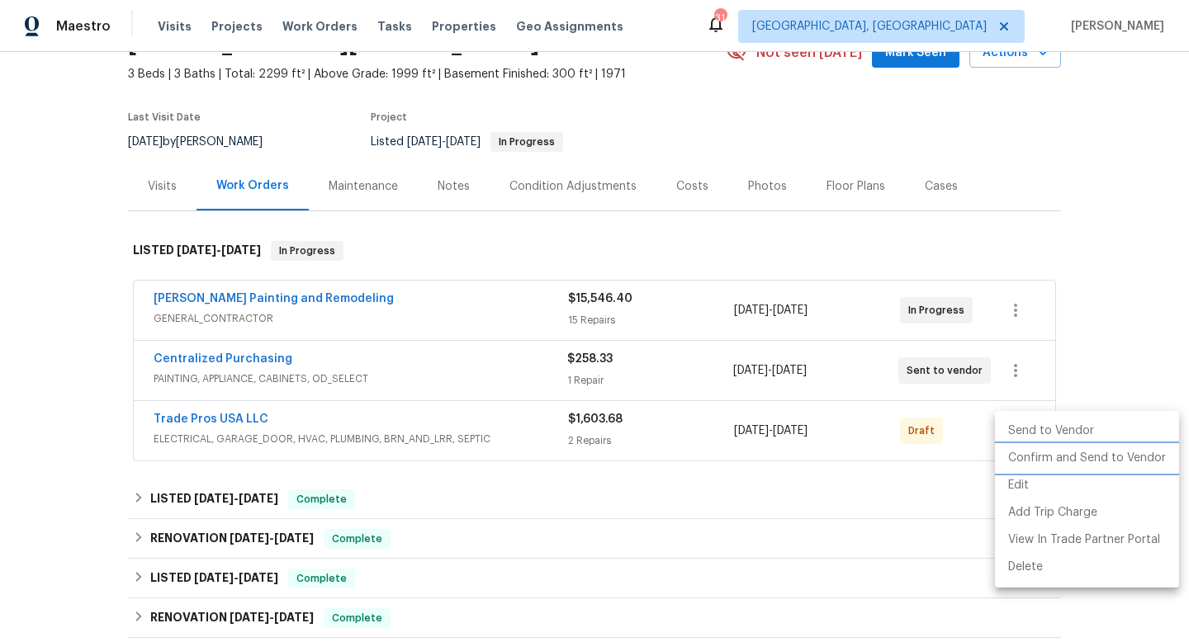
click at [1025, 455] on li "Confirm and Send to Vendor" at bounding box center [1087, 458] width 184 height 27
